Goal: Information Seeking & Learning: Learn about a topic

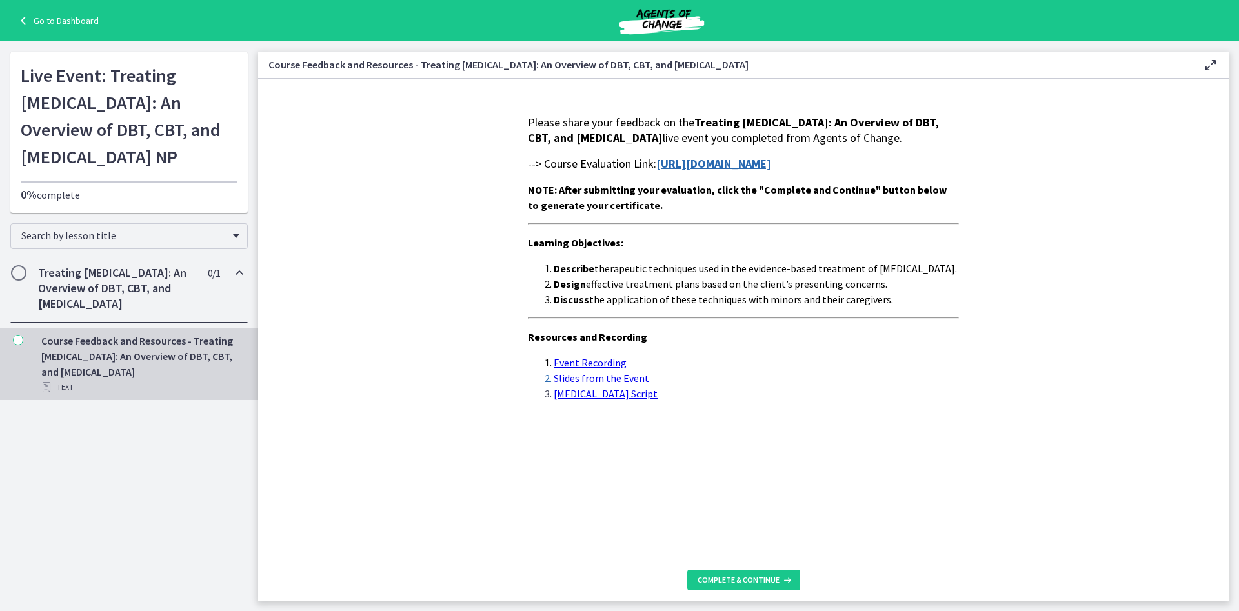
click at [735, 171] on strong "https://forms.gle/v6BNTTJe7hQEpFVi9" at bounding box center [714, 163] width 115 height 15
click at [771, 590] on button "Complete & continue" at bounding box center [743, 580] width 113 height 21
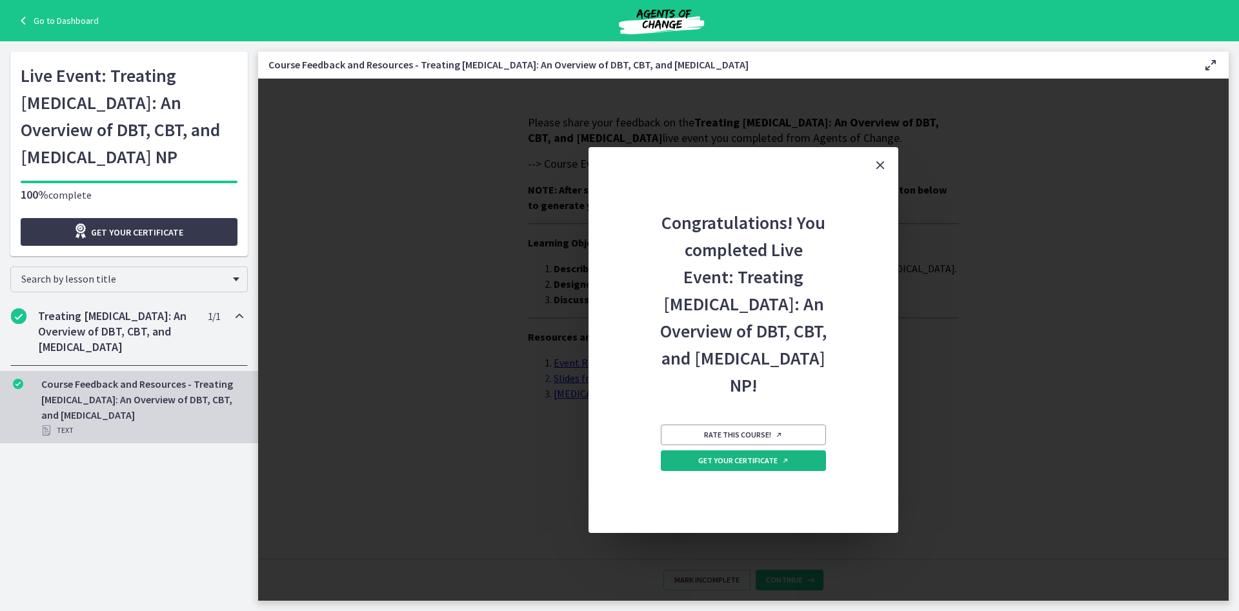
click at [766, 471] on link "Get your certificate" at bounding box center [743, 461] width 165 height 21
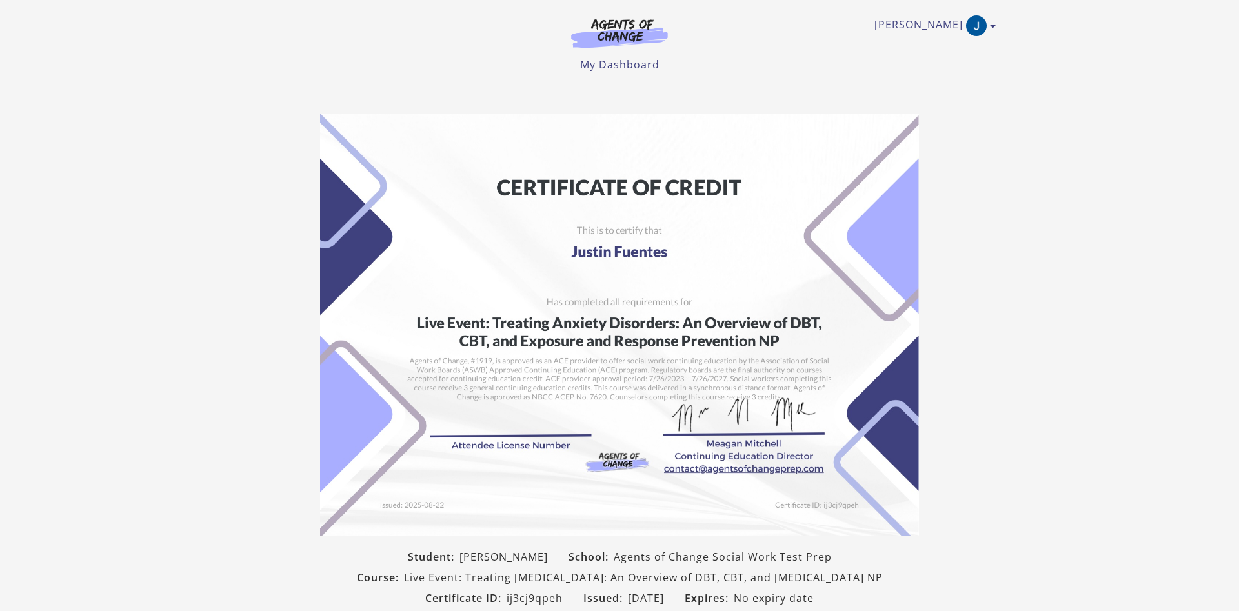
scroll to position [156, 0]
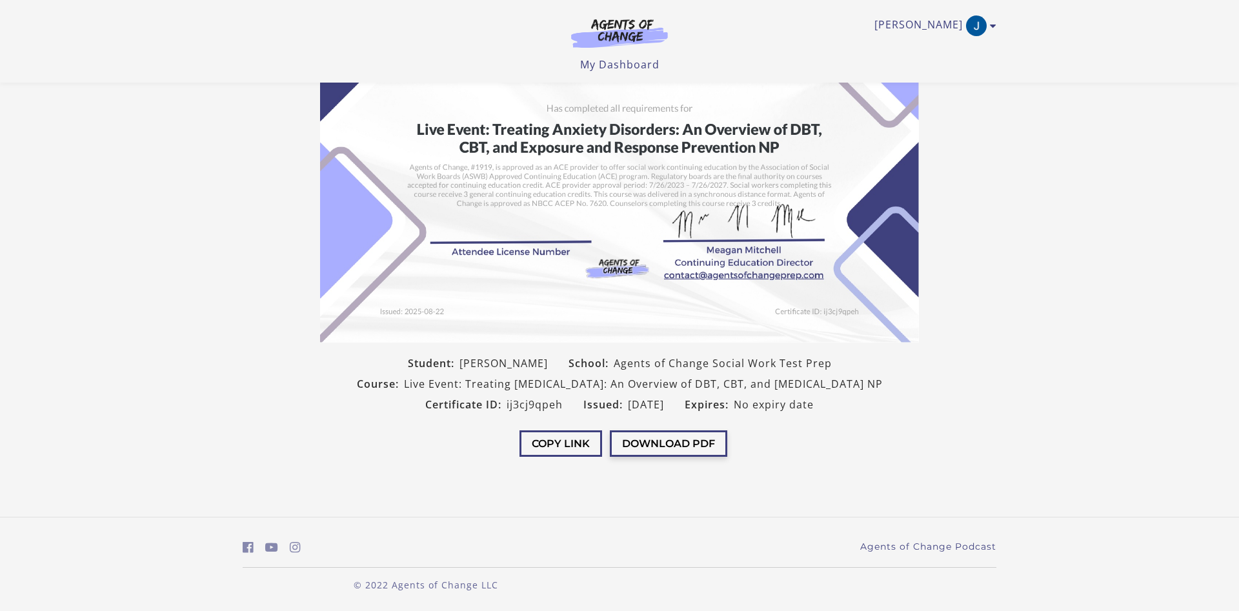
click at [664, 448] on button "Download PDF" at bounding box center [668, 444] width 117 height 26
